Goal: Task Accomplishment & Management: Complete application form

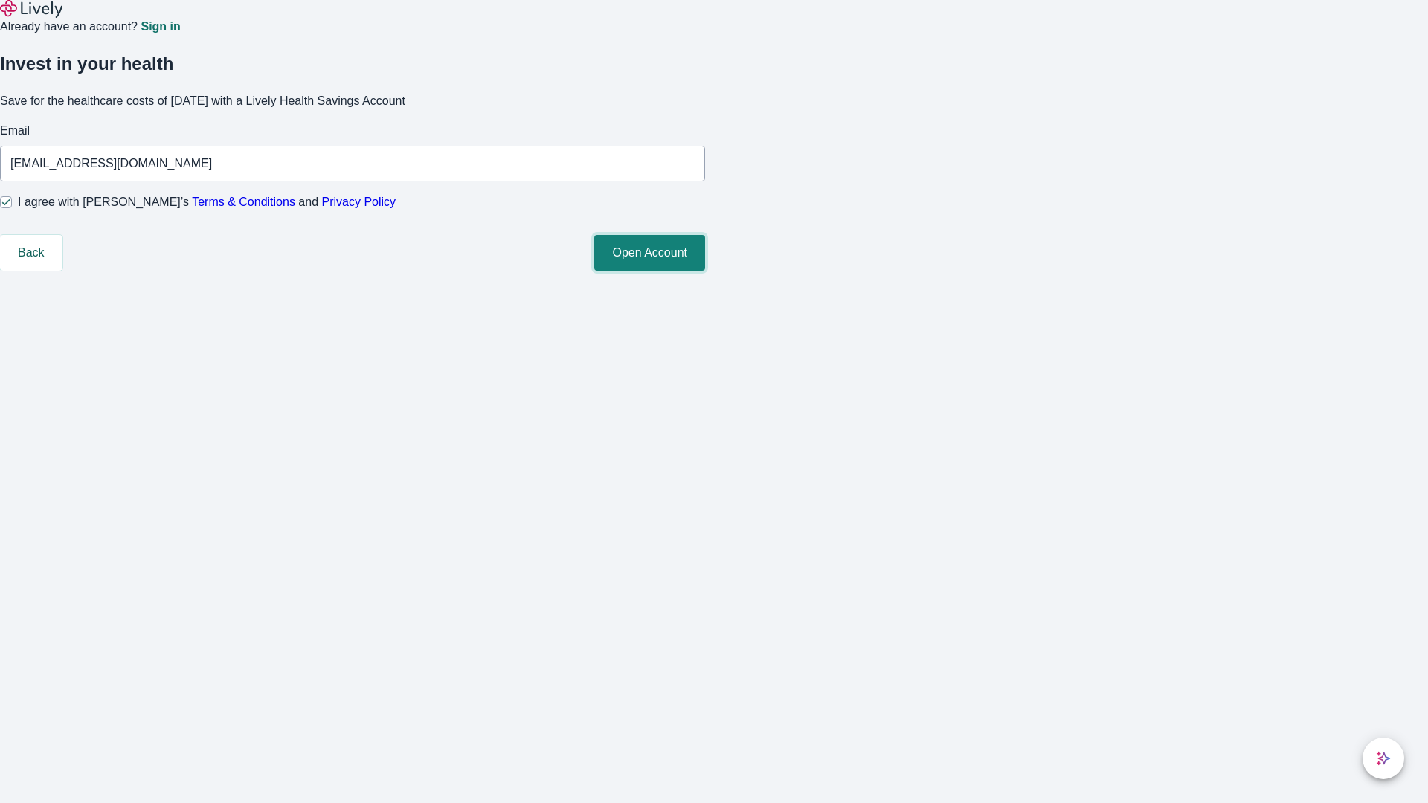
click at [705, 271] on button "Open Account" at bounding box center [649, 253] width 111 height 36
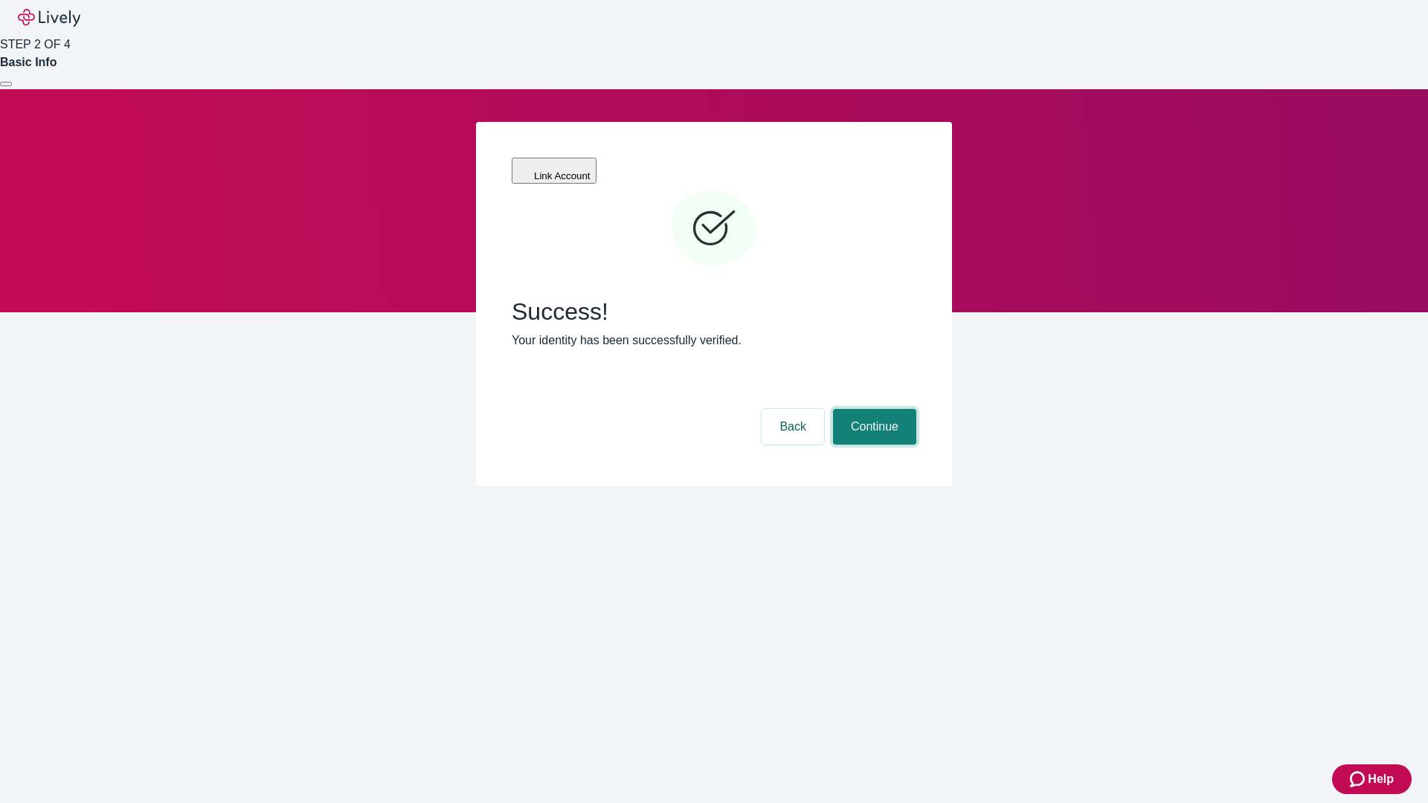
click at [872, 409] on button "Continue" at bounding box center [874, 427] width 83 height 36
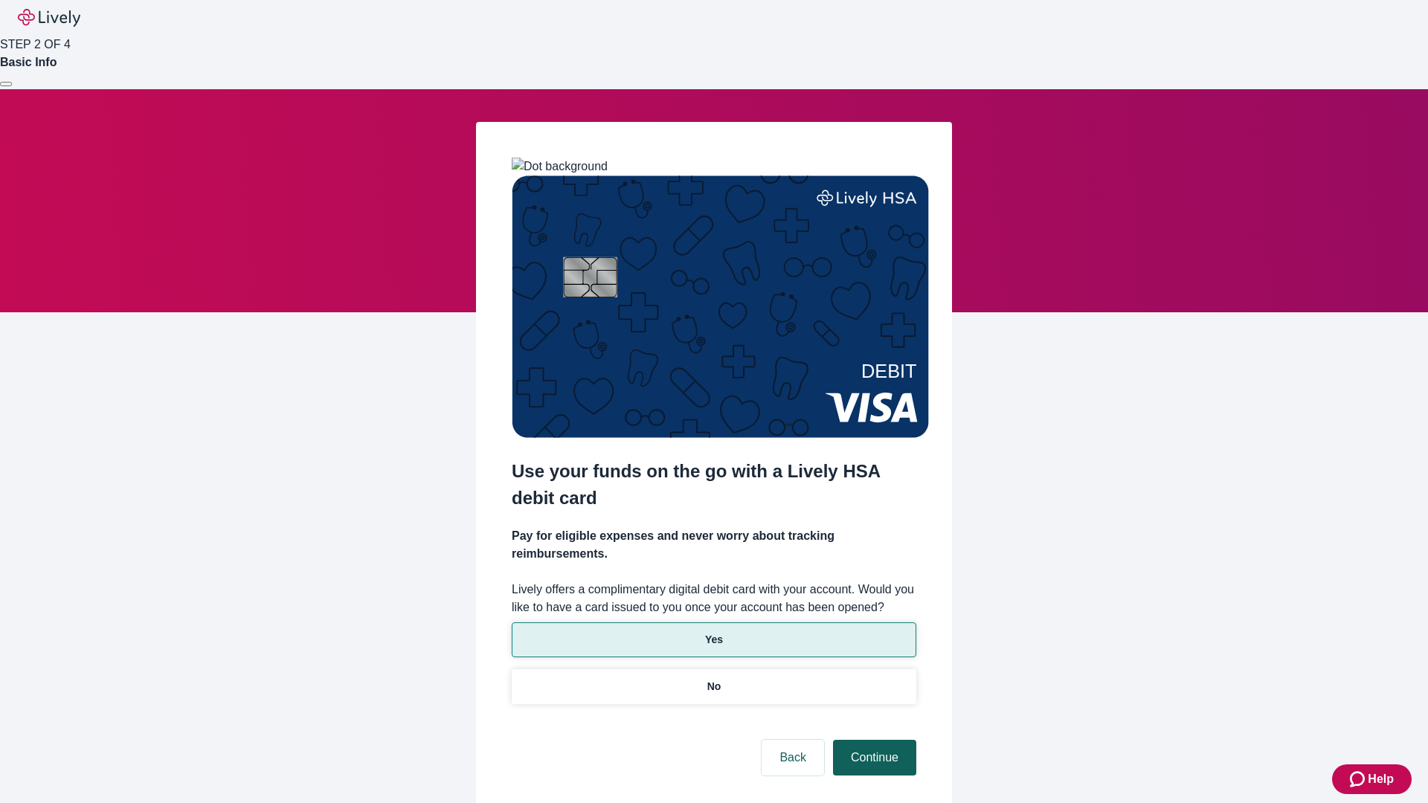
click at [713, 679] on p "No" at bounding box center [714, 687] width 14 height 16
click at [872, 740] on button "Continue" at bounding box center [874, 758] width 83 height 36
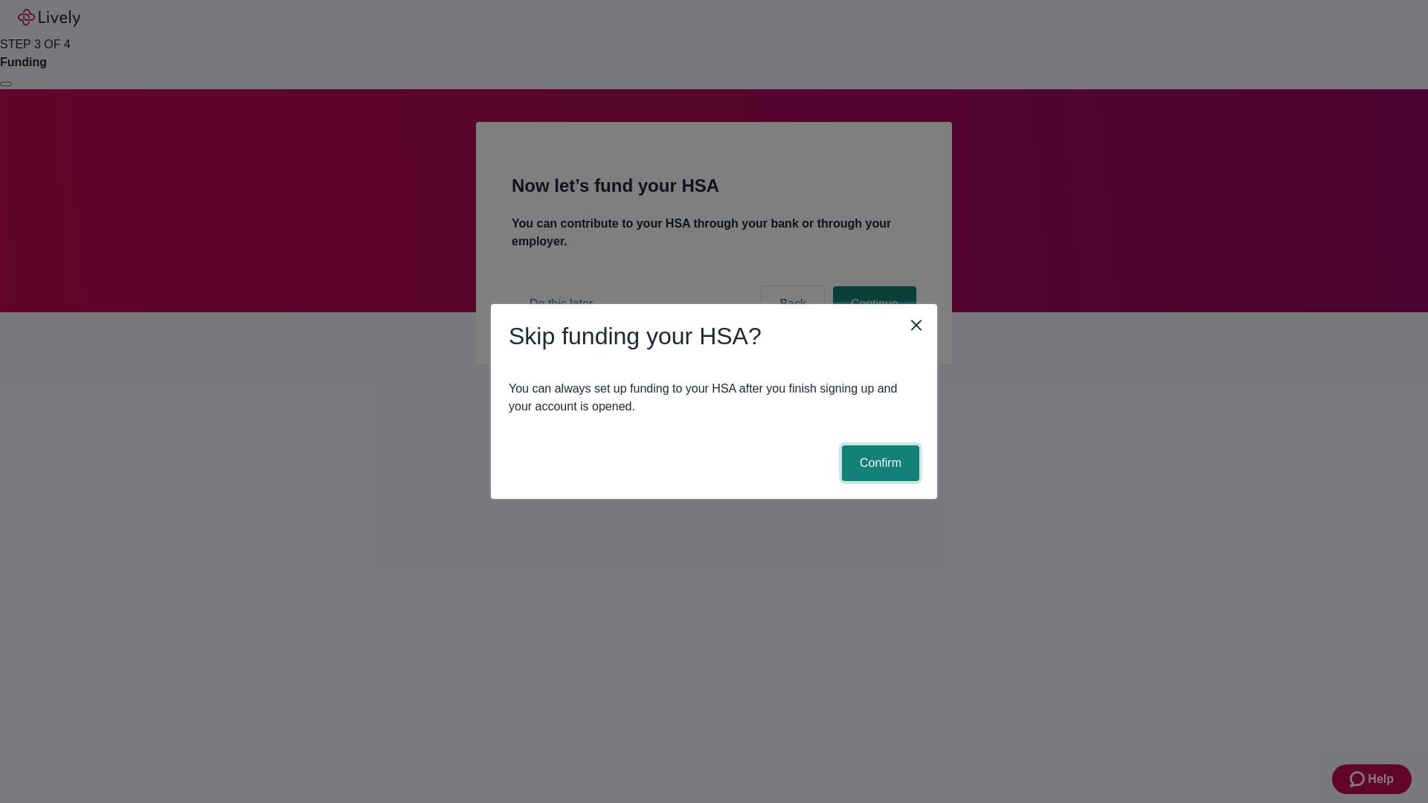
click at [878, 463] on button "Confirm" at bounding box center [880, 464] width 77 height 36
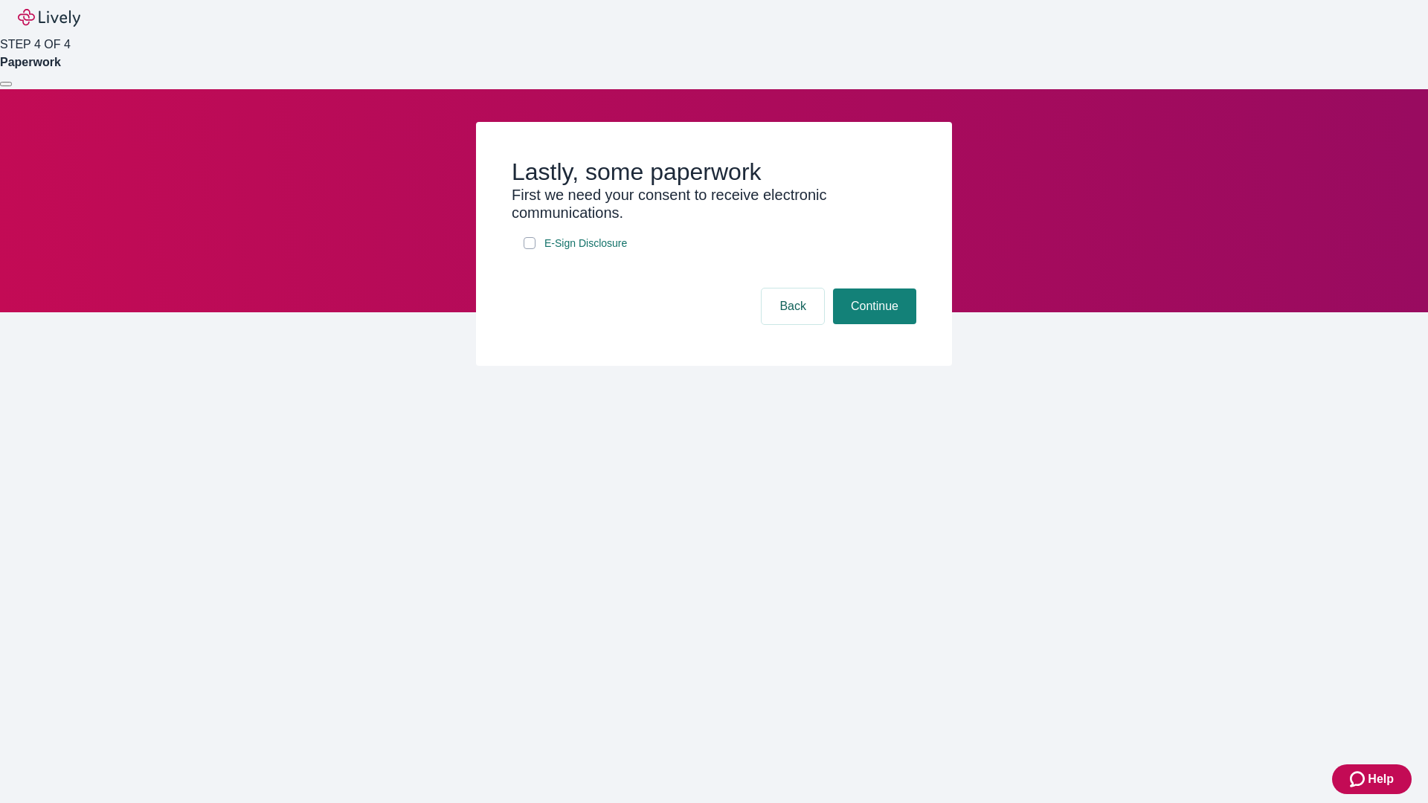
click at [530, 249] on input "E-Sign Disclosure" at bounding box center [530, 243] width 12 height 12
checkbox input "true"
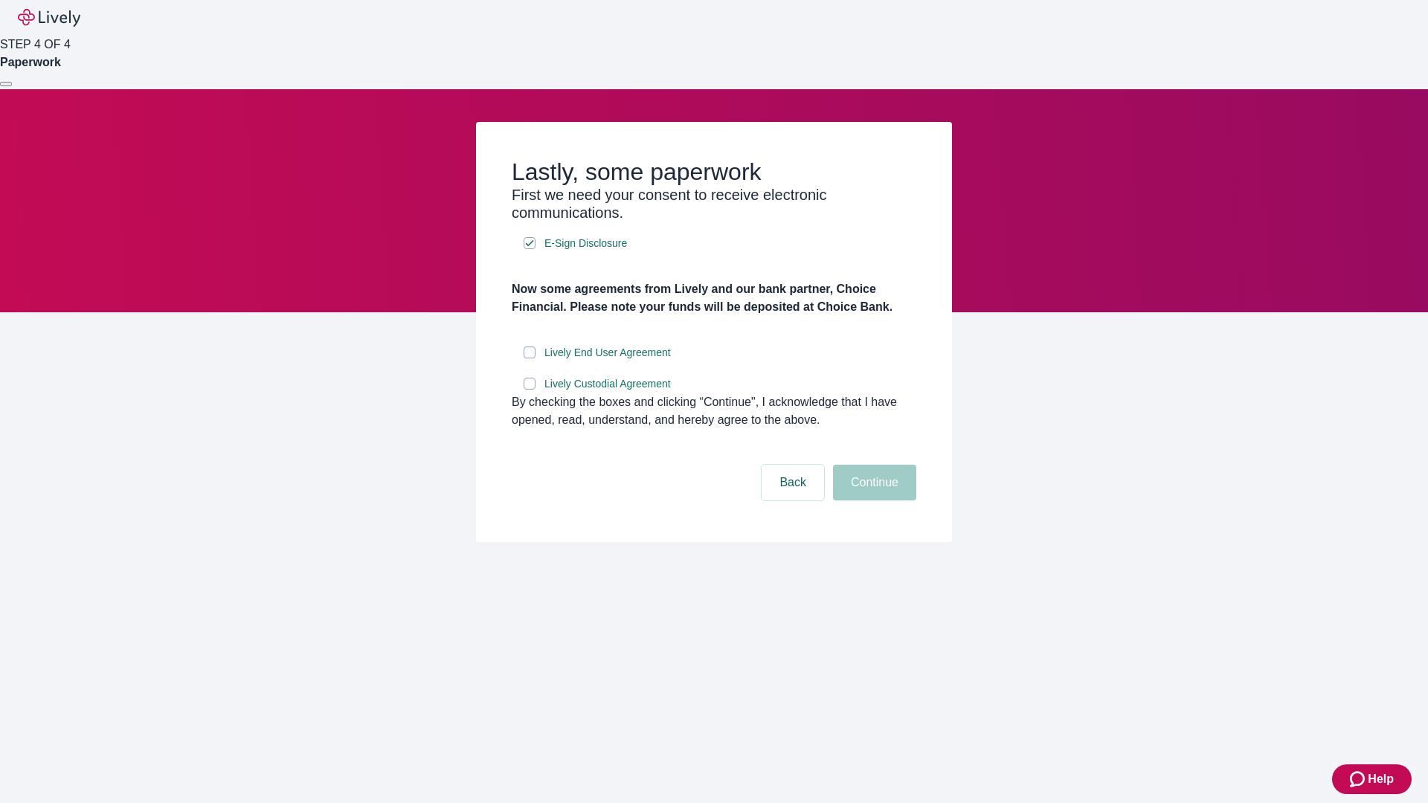
click at [530, 359] on input "Lively End User Agreement" at bounding box center [530, 353] width 12 height 12
checkbox input "true"
click at [530, 390] on input "Lively Custodial Agreement" at bounding box center [530, 384] width 12 height 12
checkbox input "true"
click at [872, 501] on button "Continue" at bounding box center [874, 483] width 83 height 36
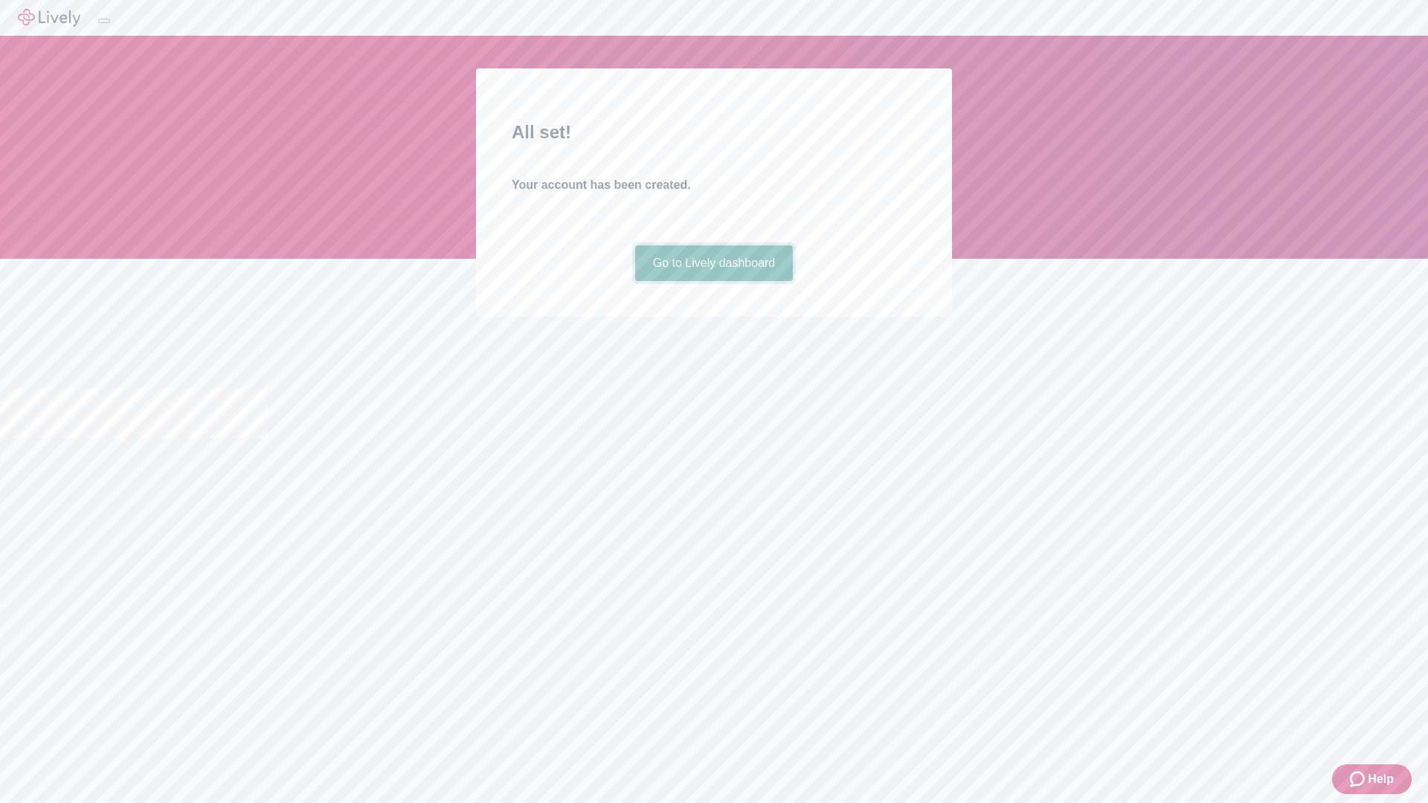
click at [713, 281] on link "Go to Lively dashboard" at bounding box center [714, 263] width 158 height 36
